Goal: Task Accomplishment & Management: Use online tool/utility

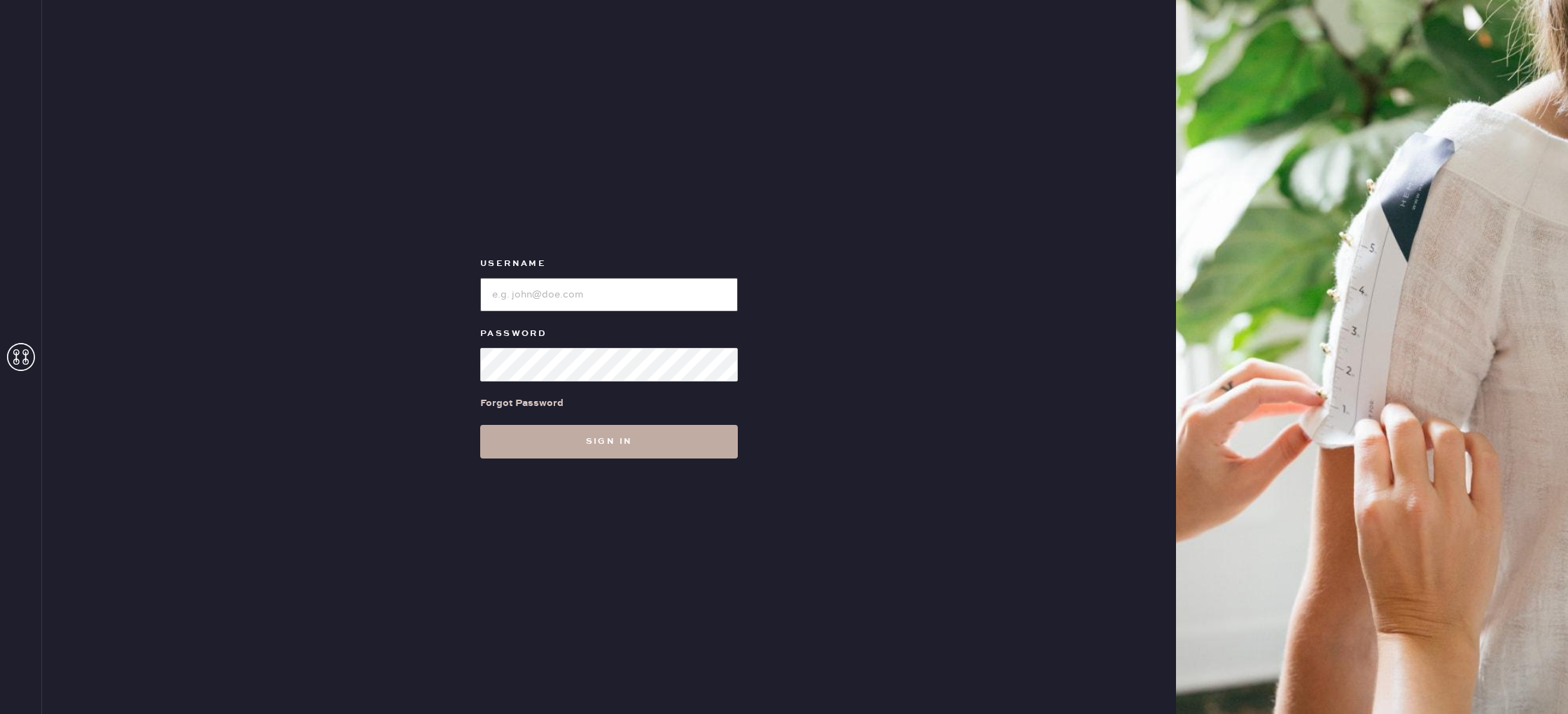
type input "reformationportland"
click at [576, 441] on button "Sign in" at bounding box center [608, 441] width 258 height 34
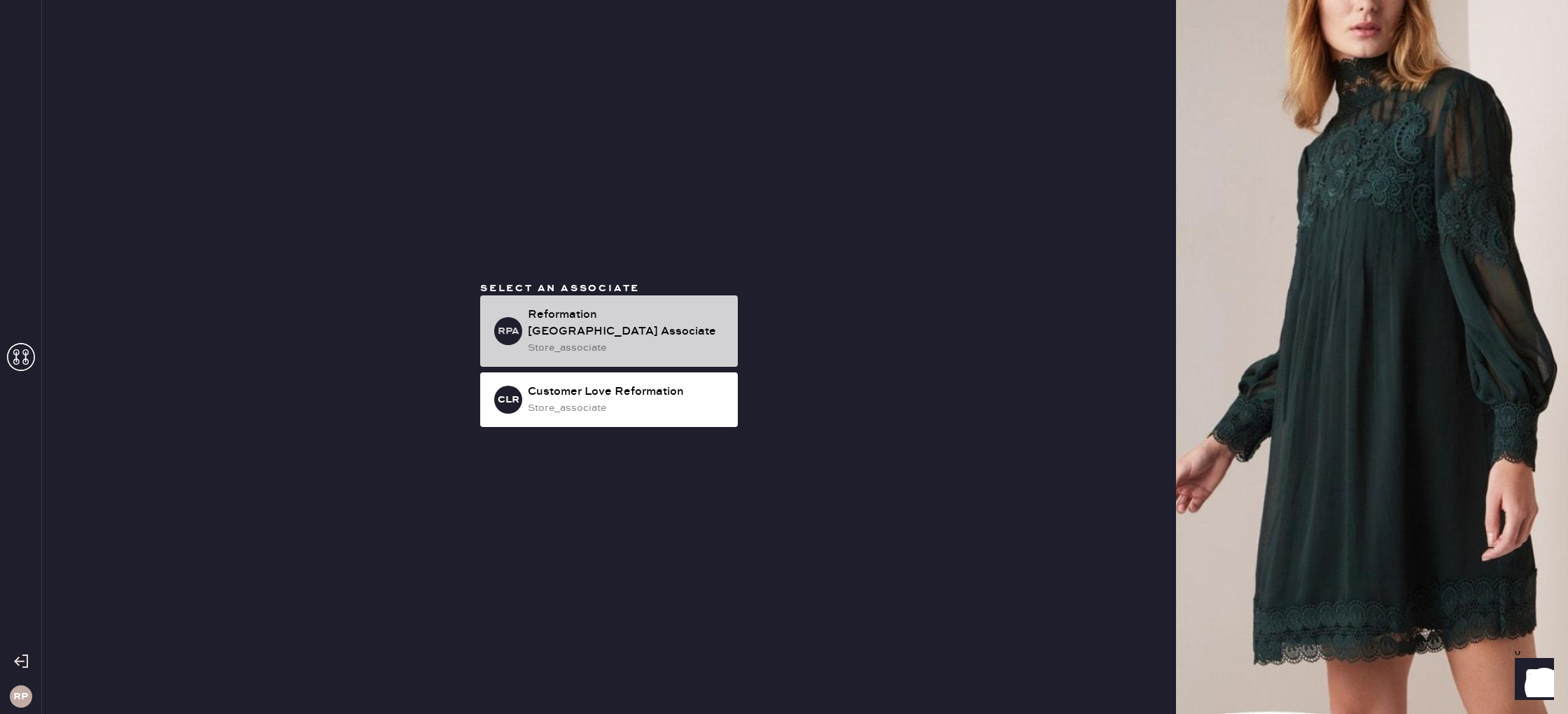
click at [651, 328] on div "Reformation [GEOGRAPHIC_DATA] Associate" at bounding box center [626, 323] width 198 height 34
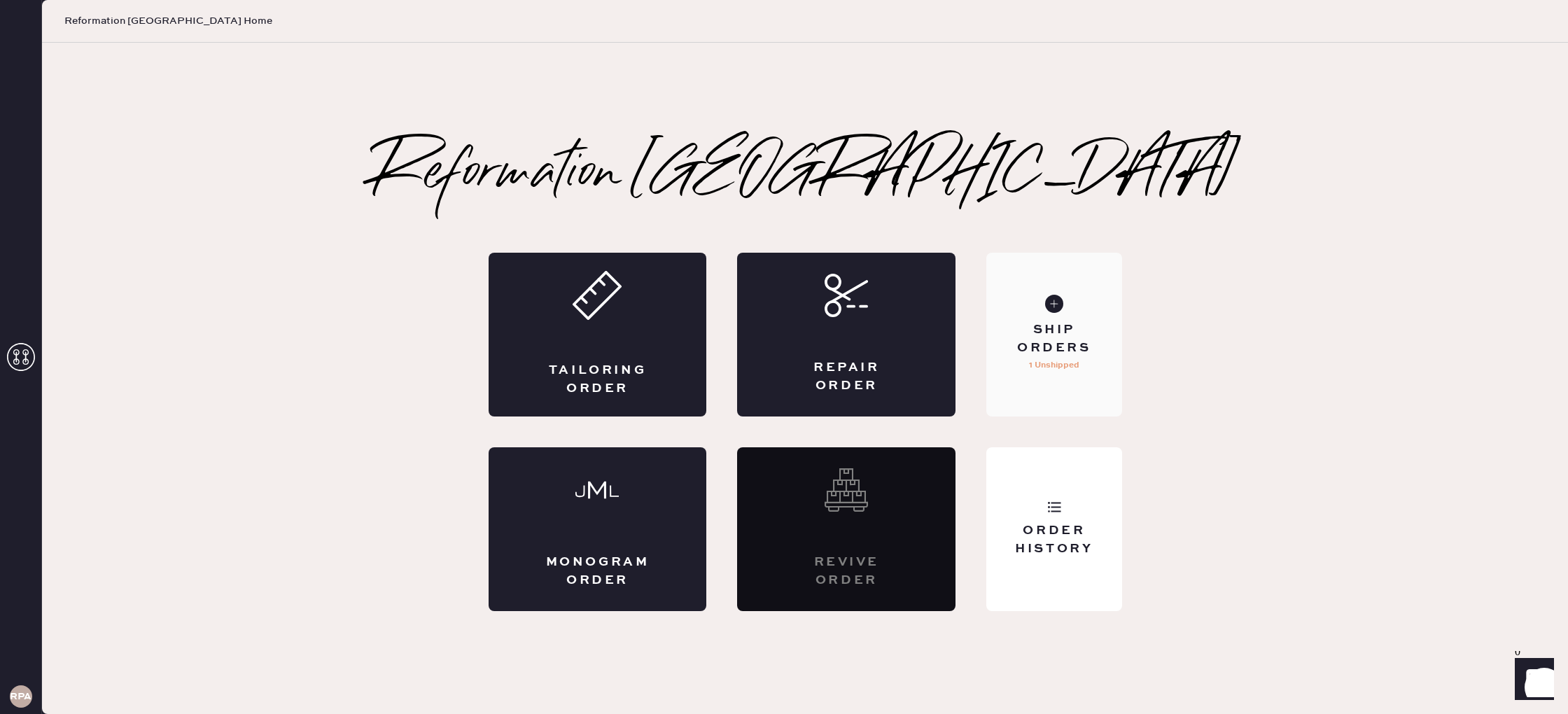
click at [1057, 374] on div "Ship Orders 1 Unshipped" at bounding box center [1054, 335] width 135 height 164
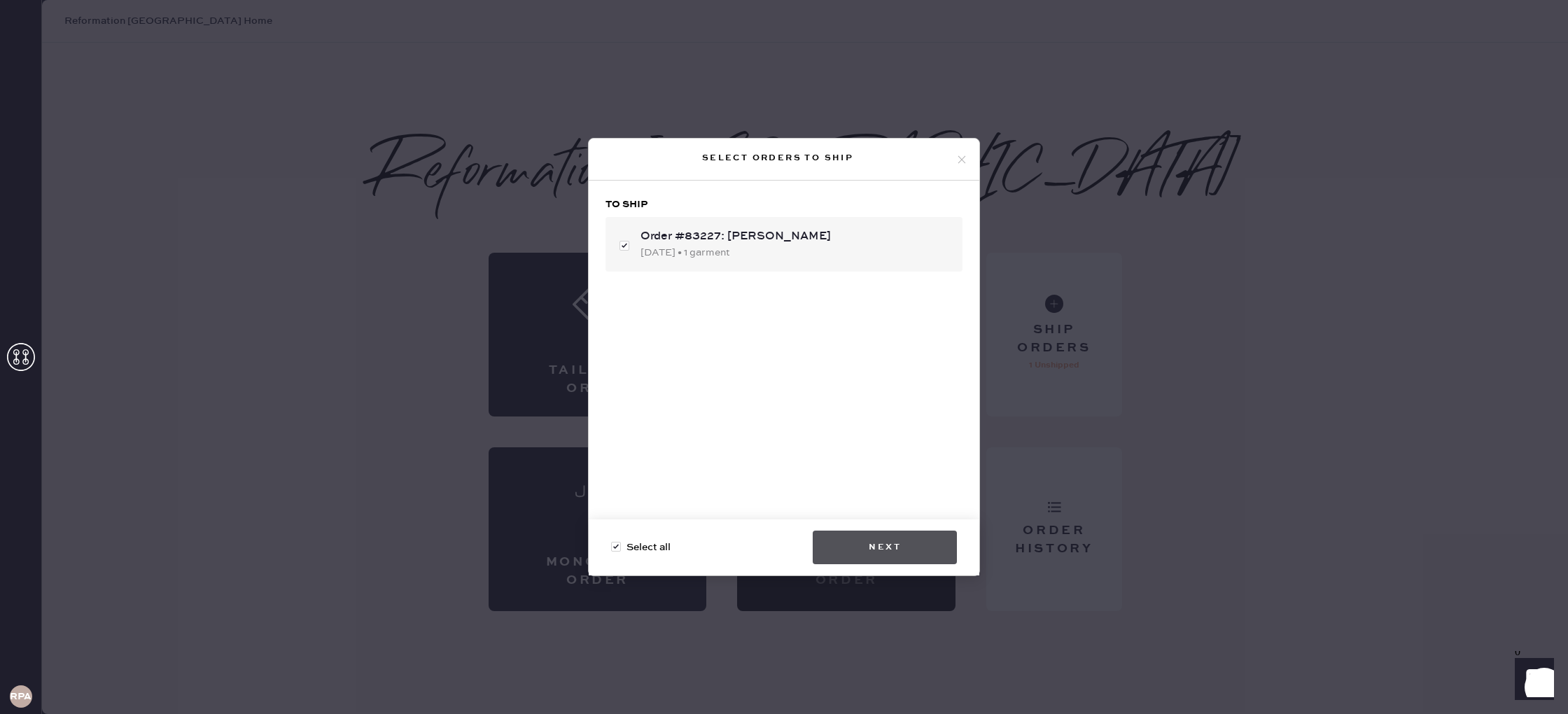
click at [892, 554] on button "Next" at bounding box center [885, 547] width 144 height 34
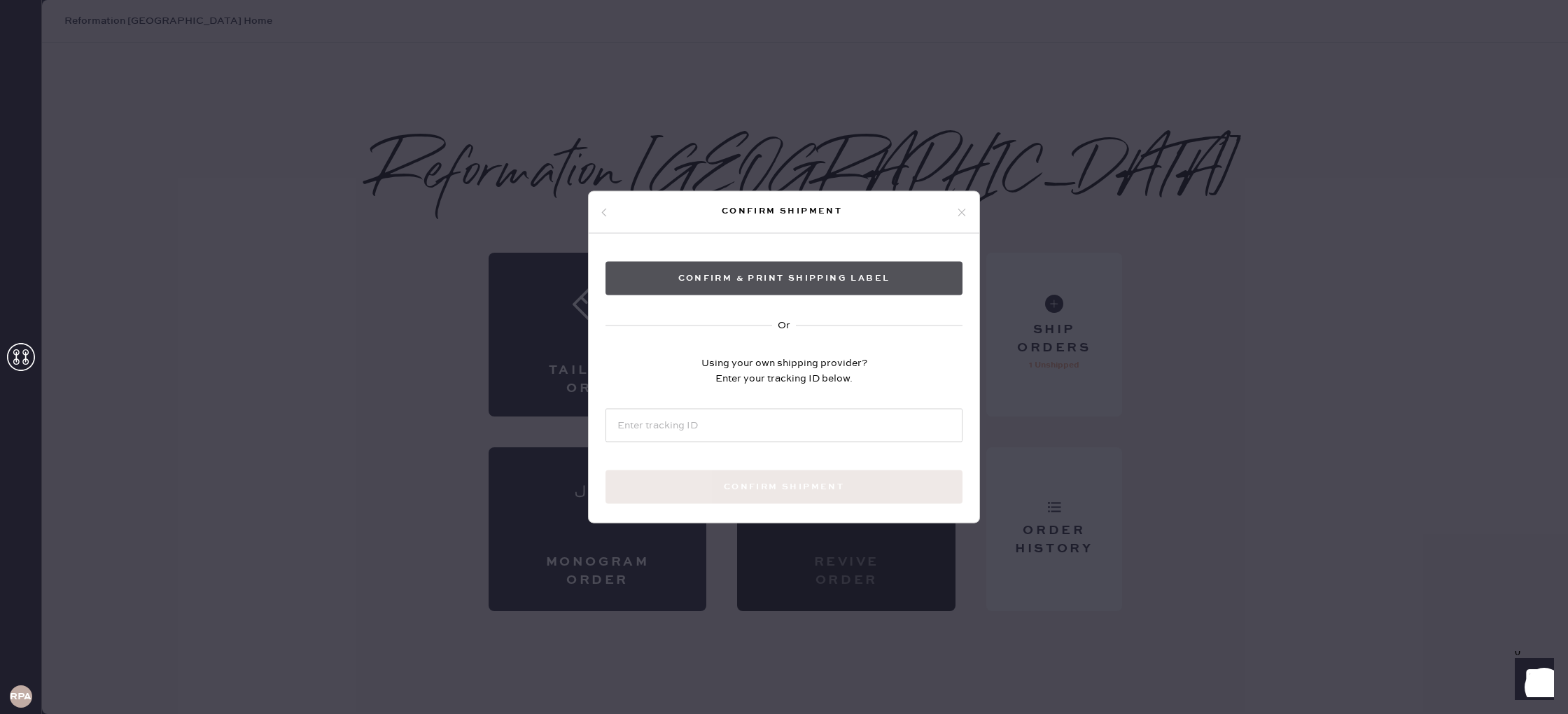
click at [874, 278] on button "Confirm & Print shipping label" at bounding box center [784, 278] width 357 height 34
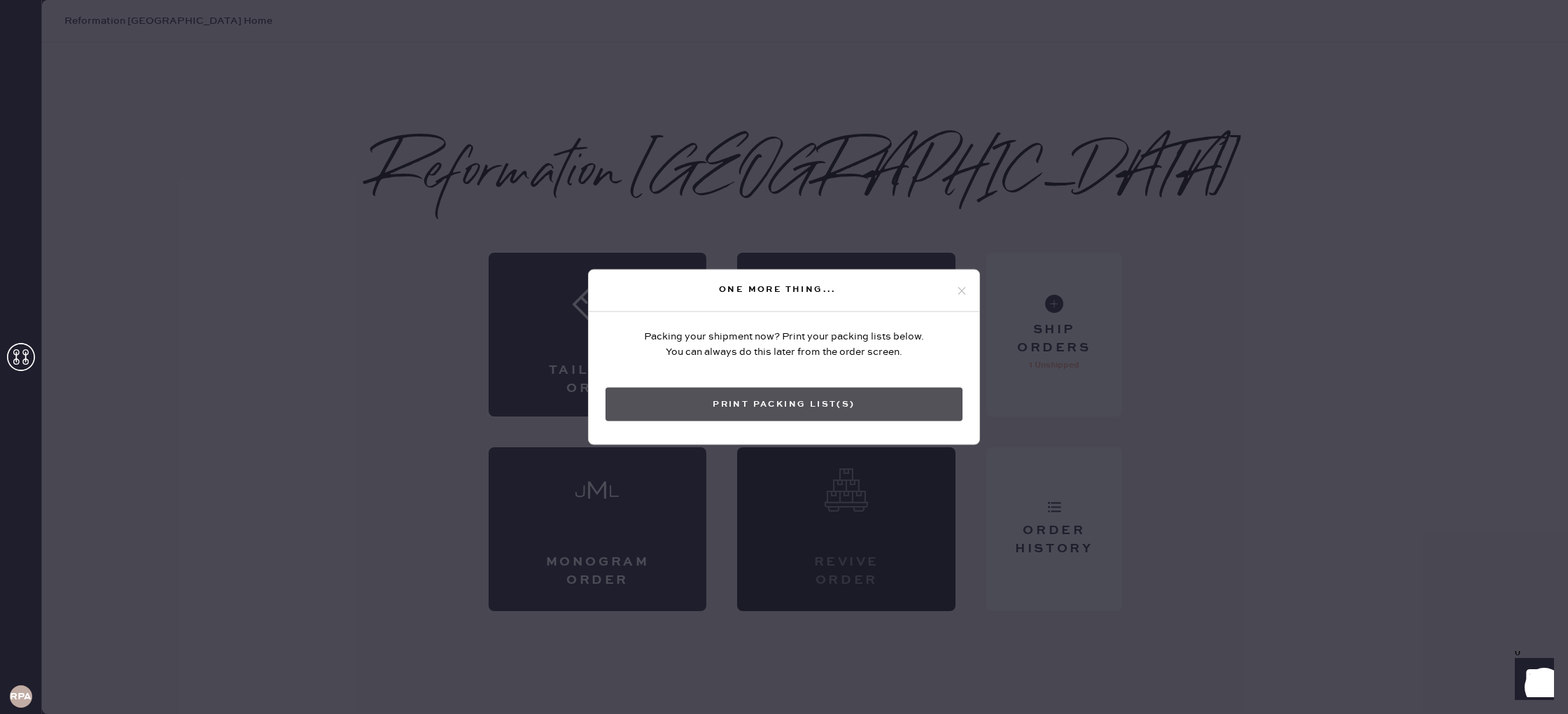
click at [807, 408] on button "Print Packing List(s)" at bounding box center [784, 405] width 357 height 34
